Goal: Task Accomplishment & Management: Manage account settings

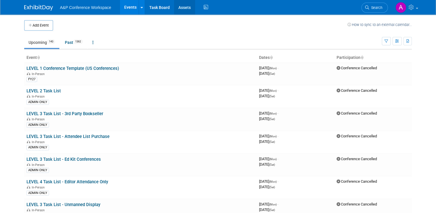
click at [176, 9] on link "Assets" at bounding box center [184, 7] width 21 height 14
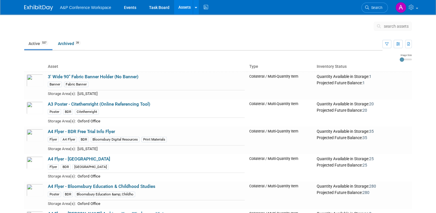
click at [399, 29] on button "search assets" at bounding box center [393, 26] width 38 height 9
click at [395, 25] on span "search assets" at bounding box center [396, 26] width 25 height 5
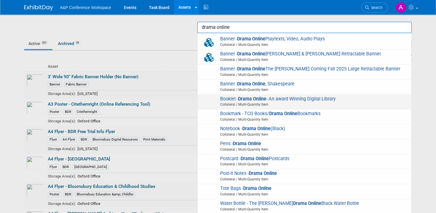
scroll to position [39, 0]
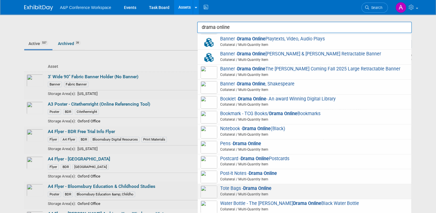
click at [334, 190] on span "Tote Bags - Drama Online Collateral / Multi-Quantity Item" at bounding box center [305, 191] width 208 height 12
type input "Tote Bags - Drama Online"
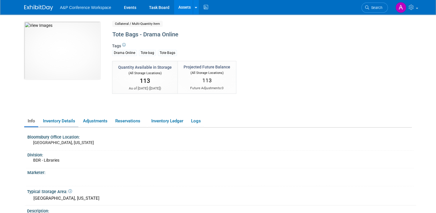
click at [71, 119] on link "Inventory Details" at bounding box center [58, 121] width 39 height 10
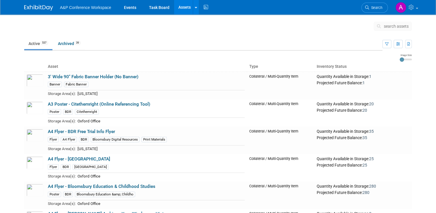
click at [393, 24] on span "search assets" at bounding box center [396, 26] width 25 height 5
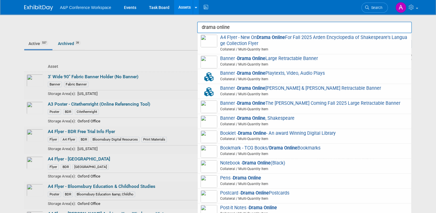
drag, startPoint x: 241, startPoint y: 25, endPoint x: 192, endPoint y: 26, distance: 49.0
click at [192, 26] on body "A&P Conference Workspace Events Task Board Assets Search Assets Storage Locatio…" at bounding box center [218, 106] width 436 height 213
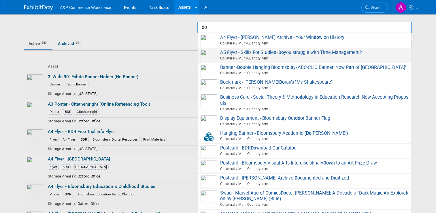
type input "d"
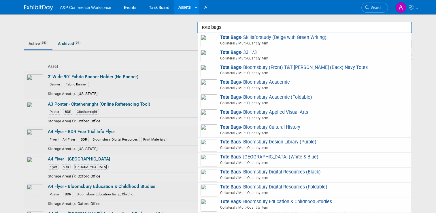
type input "tote bags"
click at [218, 28] on div at bounding box center [218, 106] width 0 height 213
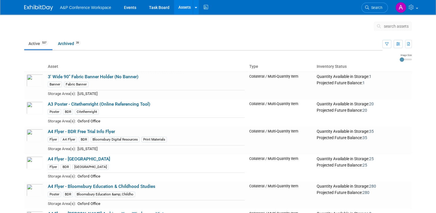
click at [402, 28] on span "search assets" at bounding box center [396, 26] width 25 height 5
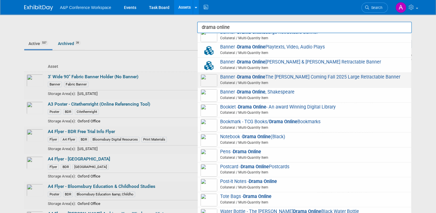
scroll to position [39, 0]
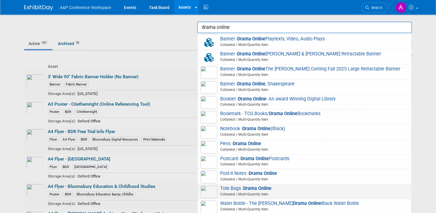
click at [256, 189] on strong "Drama Online" at bounding box center [257, 187] width 28 height 5
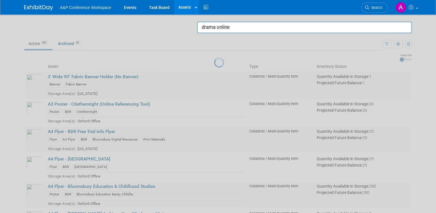
type input "Tote Bags - Drama Online"
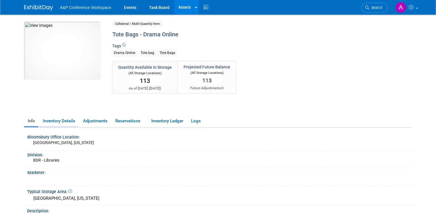
click at [51, 122] on link "Inventory Details" at bounding box center [58, 121] width 39 height 10
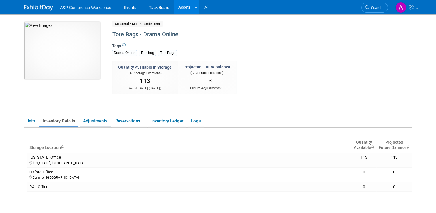
click at [99, 120] on link "Adjustments" at bounding box center [95, 121] width 31 height 10
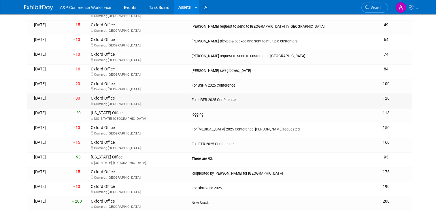
scroll to position [202, 0]
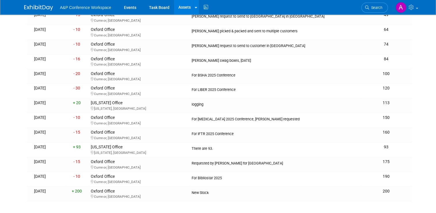
drag, startPoint x: 0, startPoint y: 74, endPoint x: 0, endPoint y: 69, distance: 5.5
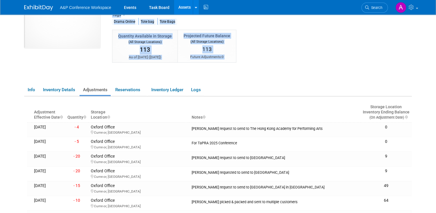
scroll to position [0, 0]
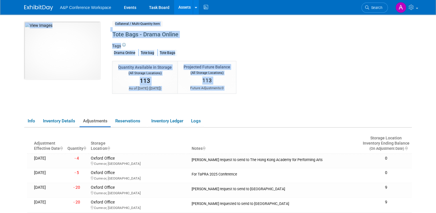
click at [189, 24] on div "Collateral / Multi-Quantity Item Shared" at bounding box center [240, 24] width 256 height 5
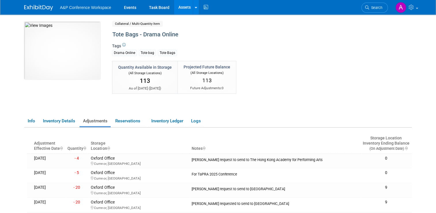
click at [181, 13] on link "Assets" at bounding box center [184, 7] width 21 height 14
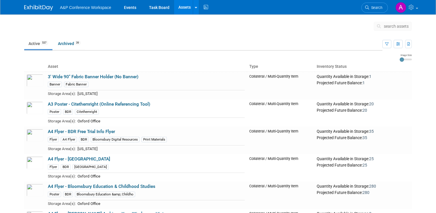
click at [390, 26] on span "search assets" at bounding box center [396, 26] width 25 height 5
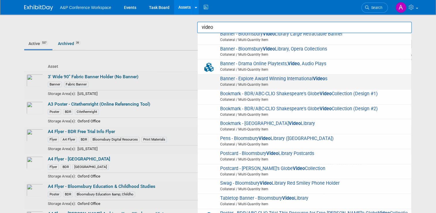
scroll to position [33, 0]
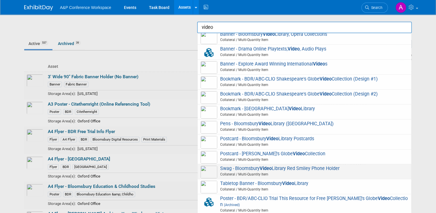
click at [329, 172] on span "Collateral / Multi-Quantity Item" at bounding box center [305, 173] width 206 height 5
type input "Swag - Bloomsbury Video Library Red Smiley Phone Holder"
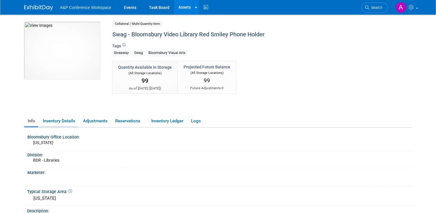
click at [58, 122] on link "Inventory Details" at bounding box center [58, 121] width 39 height 10
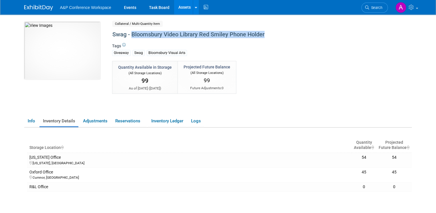
drag, startPoint x: 129, startPoint y: 35, endPoint x: 271, endPoint y: 31, distance: 142.2
click at [271, 31] on div "Swag - Bloomsbury Video Library Red Smiley Phone Holder" at bounding box center [238, 34] width 257 height 10
copy div "Bloomsbury Video Library Red Smiley Phone Holder"
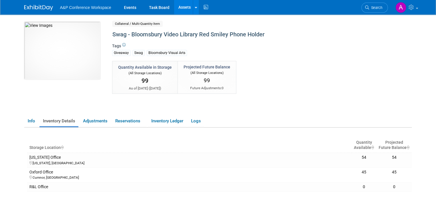
click at [314, 65] on div "Quantity Available in Storage (All Storage Locations) 99 As of [DATE] ( [DATE] …" at bounding box center [240, 86] width 264 height 50
click at [267, 99] on div "Quantity Available in Storage (All Storage Locations) 99 As of [DATE] ( [DATE] …" at bounding box center [240, 86] width 264 height 50
click at [37, 5] on img at bounding box center [38, 8] width 29 height 6
